Goal: Information Seeking & Learning: Understand process/instructions

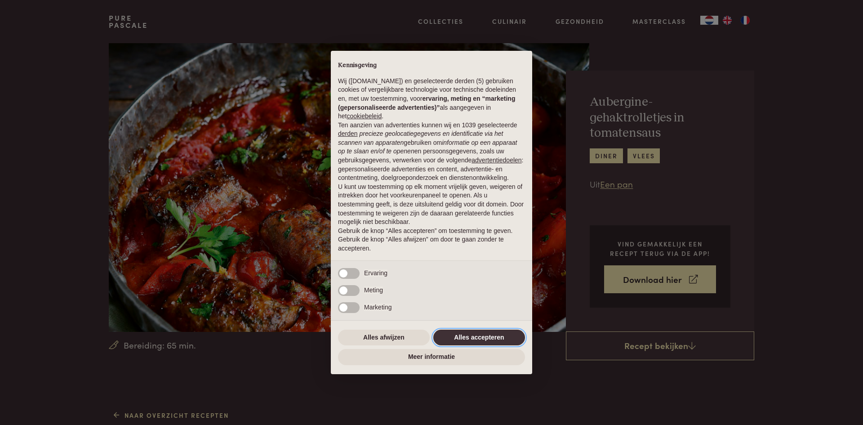
click at [466, 343] on button "Alles accepteren" at bounding box center [479, 338] width 92 height 16
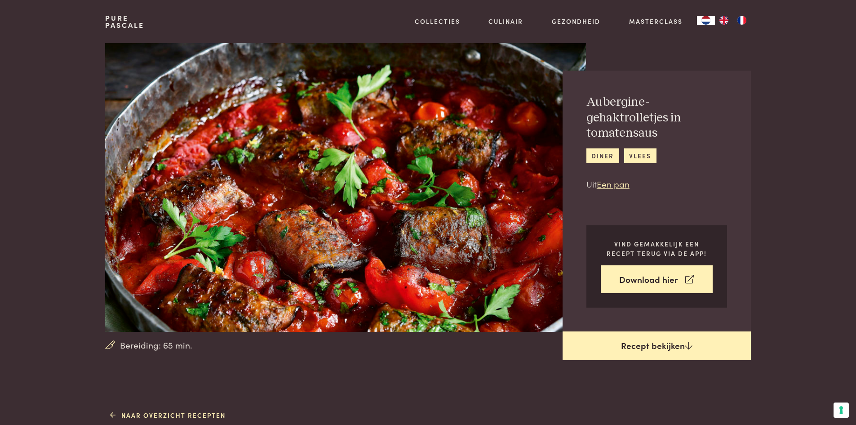
click at [667, 350] on link "Recept bekijken" at bounding box center [657, 345] width 188 height 29
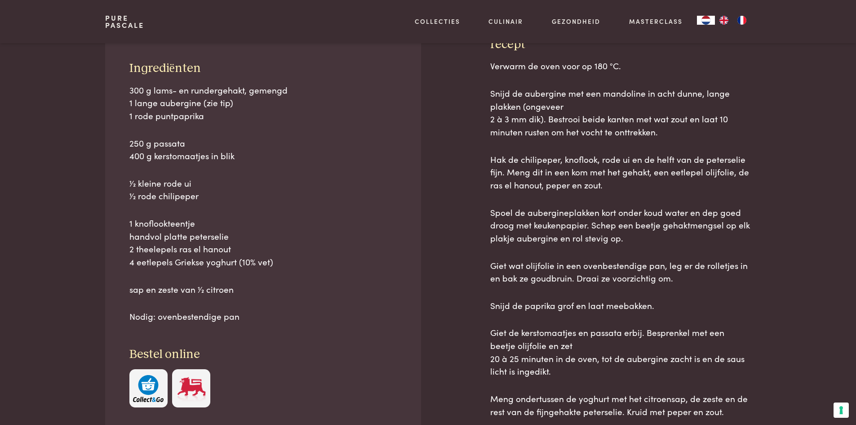
scroll to position [407, 0]
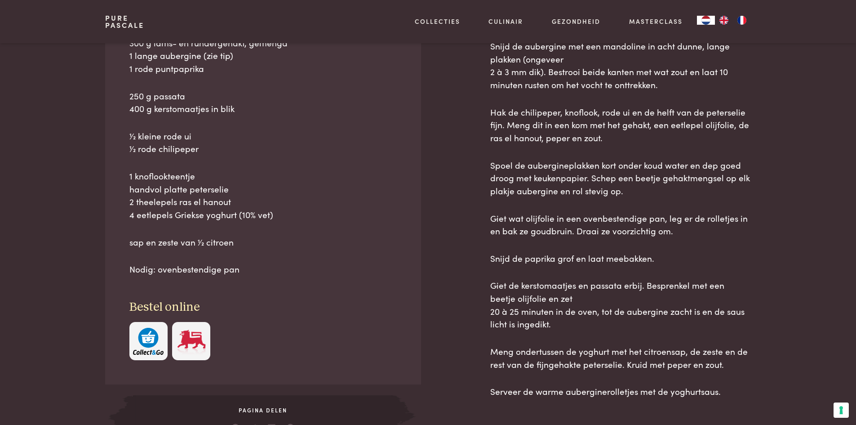
scroll to position [587, 0]
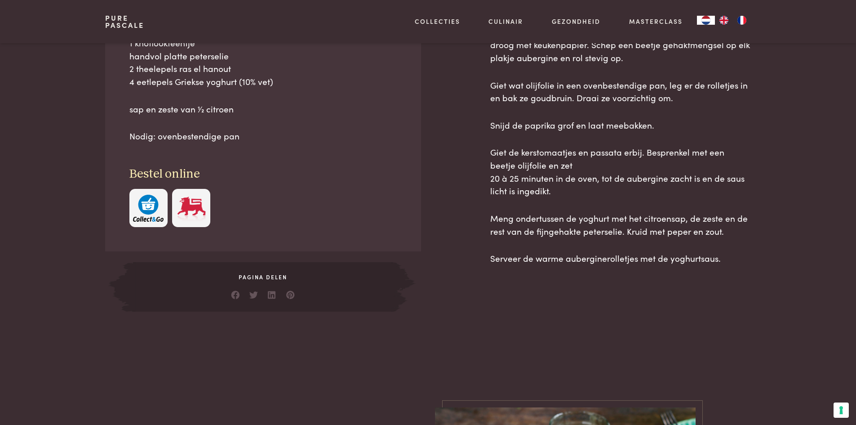
drag, startPoint x: 490, startPoint y: 46, endPoint x: 730, endPoint y: 263, distance: 323.7
click at [730, 263] on div "recept Verwarm de oven voor op 180 °C. Snijd de aubergine met een mandoline in …" at bounding box center [620, 84] width 261 height 455
click at [737, 333] on main "Bereiding: 65 min. Aubergine-gehaktrolletjes in tomatensaus diner vlees Uit Een…" at bounding box center [428, 420] width 856 height 2014
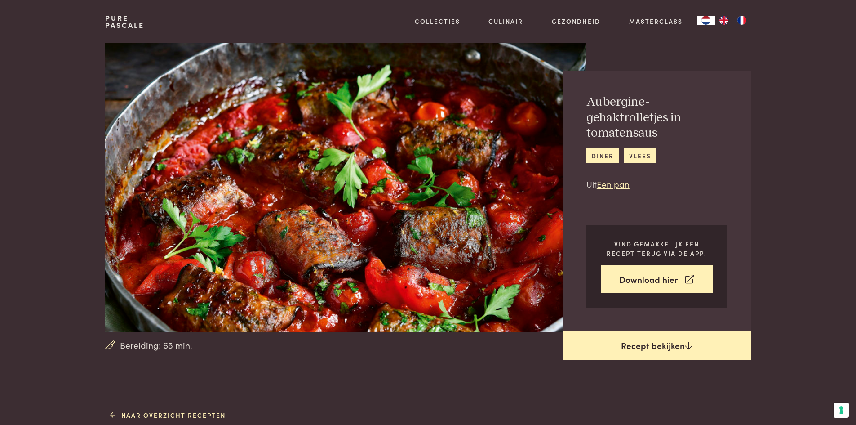
click at [667, 350] on link "Recept bekijken" at bounding box center [657, 345] width 188 height 29
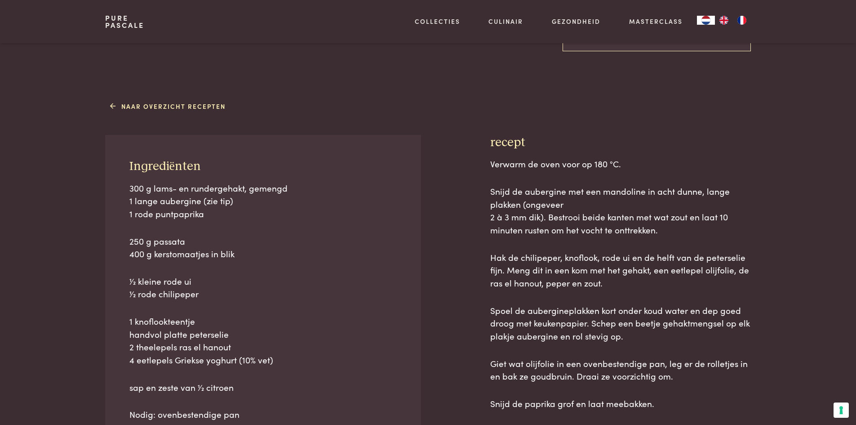
scroll to position [227, 0]
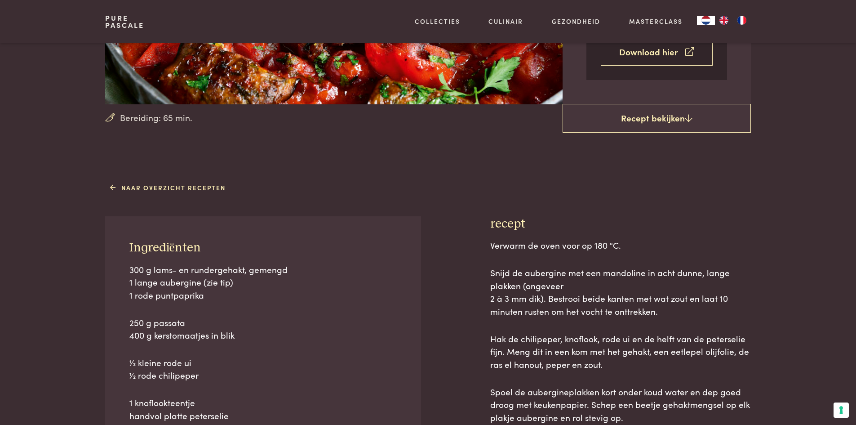
click at [678, 48] on link "Download hier" at bounding box center [657, 52] width 112 height 28
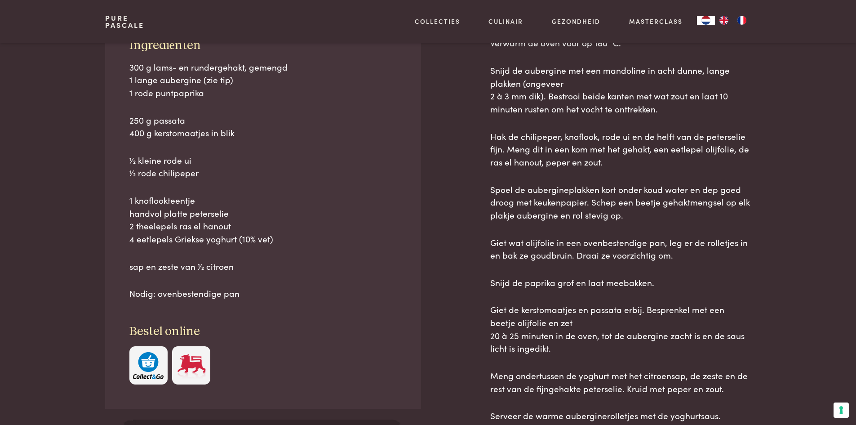
scroll to position [452, 0]
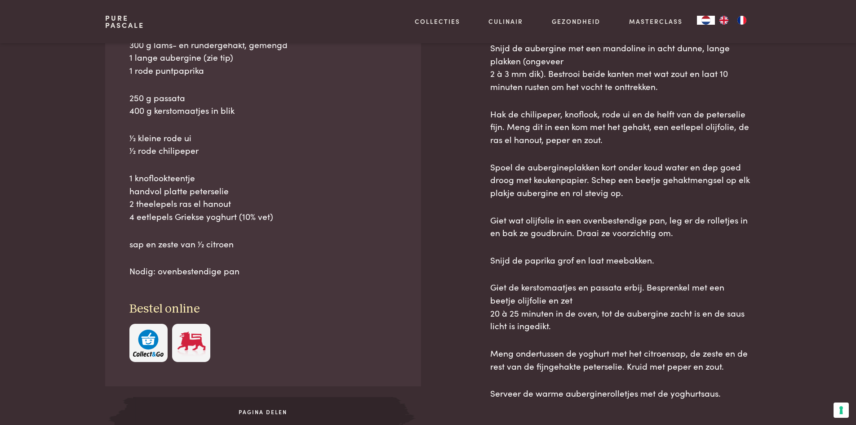
drag, startPoint x: 133, startPoint y: 65, endPoint x: 750, endPoint y: 385, distance: 695.3
click at [750, 385] on div "Ingrediënten 300 g lams- en rundergehakt, gemengd 1 lange aubergine (zie tip) 1…" at bounding box center [428, 218] width 646 height 455
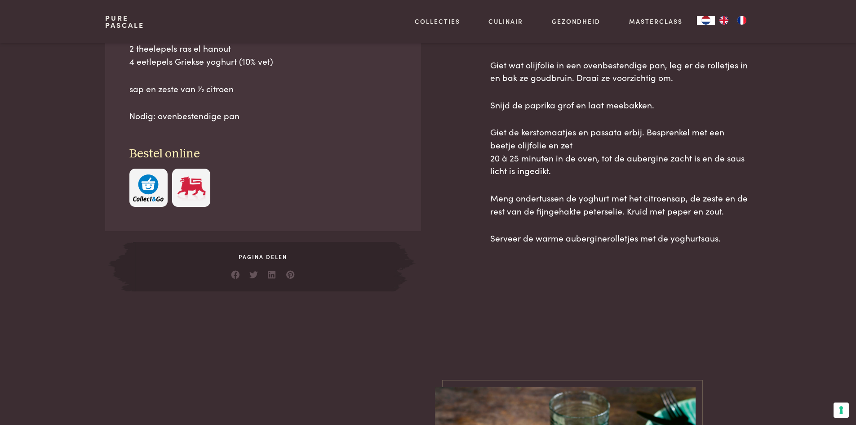
scroll to position [722, 0]
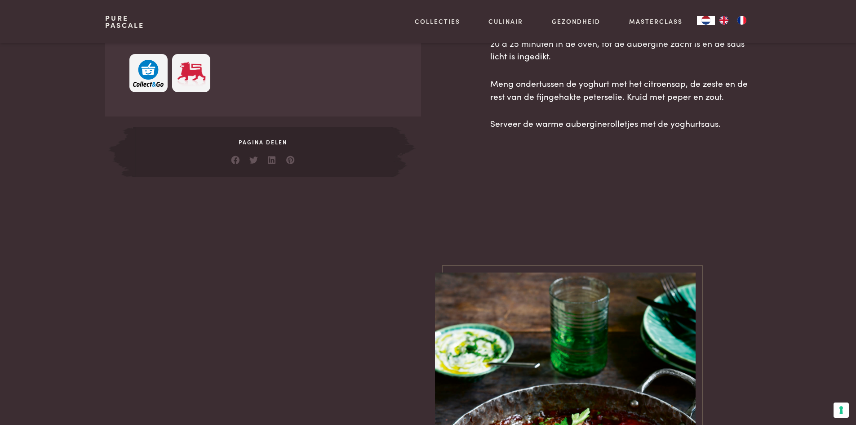
copy div "loremipsumd 178 s amet- co adipiscingel, seddoei 8 tempo incididun (utl etd) 5 …"
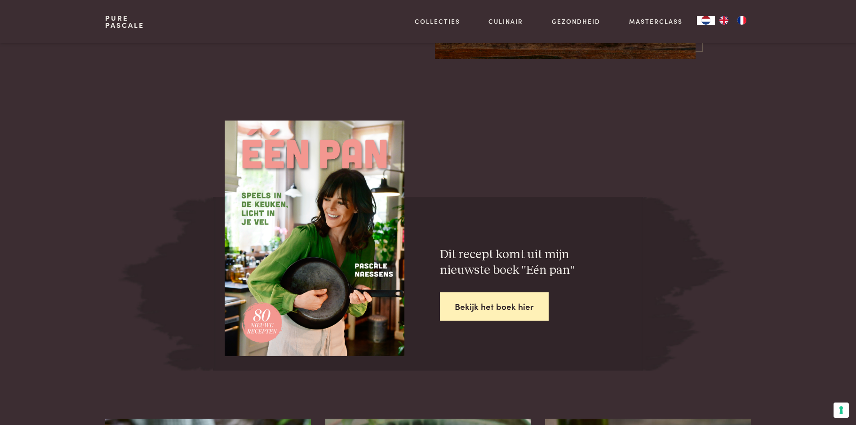
scroll to position [1396, 0]
